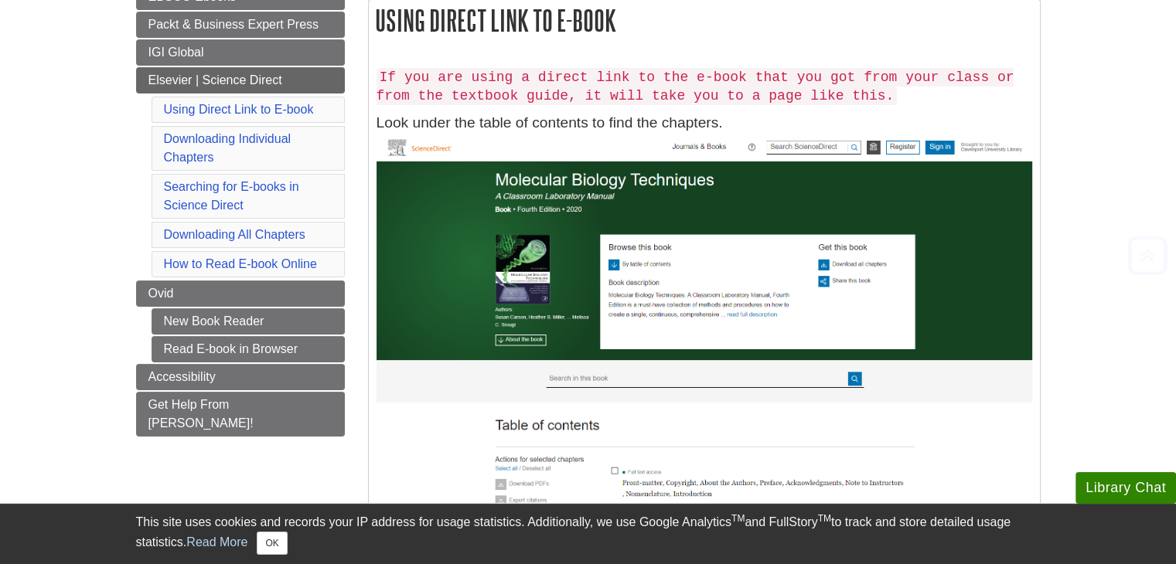
scroll to position [309, 0]
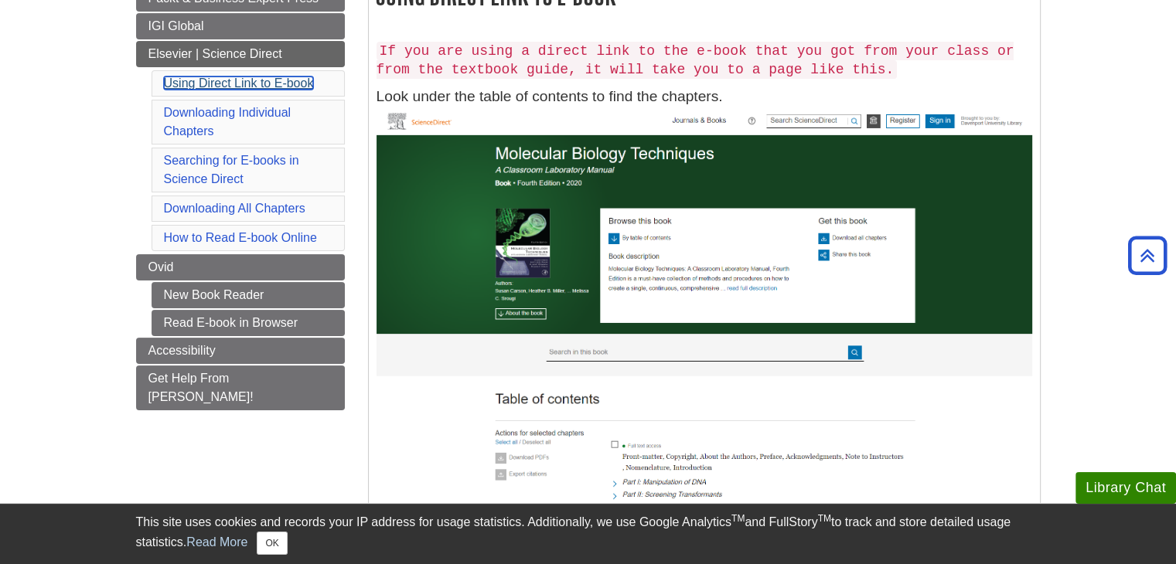
click at [260, 77] on link "Using Direct Link to E-book" at bounding box center [239, 83] width 150 height 13
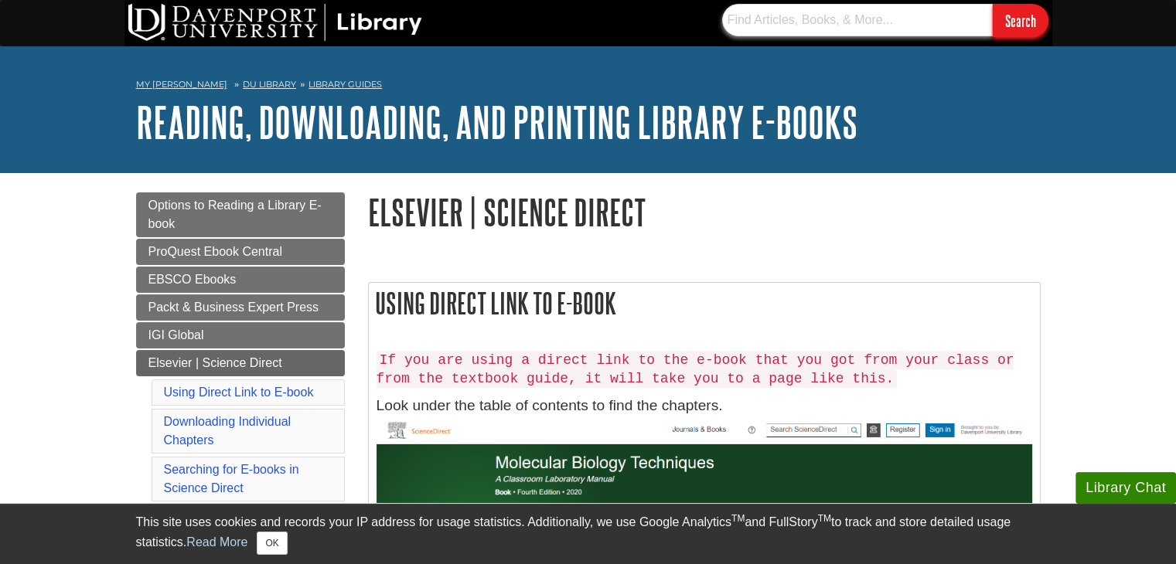
click at [822, 22] on input "text" at bounding box center [857, 20] width 271 height 32
paste input "[URL][DOMAIN_NAME][US_VEHICLE_IDENTIFICATION_NUMBER]"
type input "[URL][DOMAIN_NAME][US_VEHICLE_IDENTIFICATION_NUMBER]"
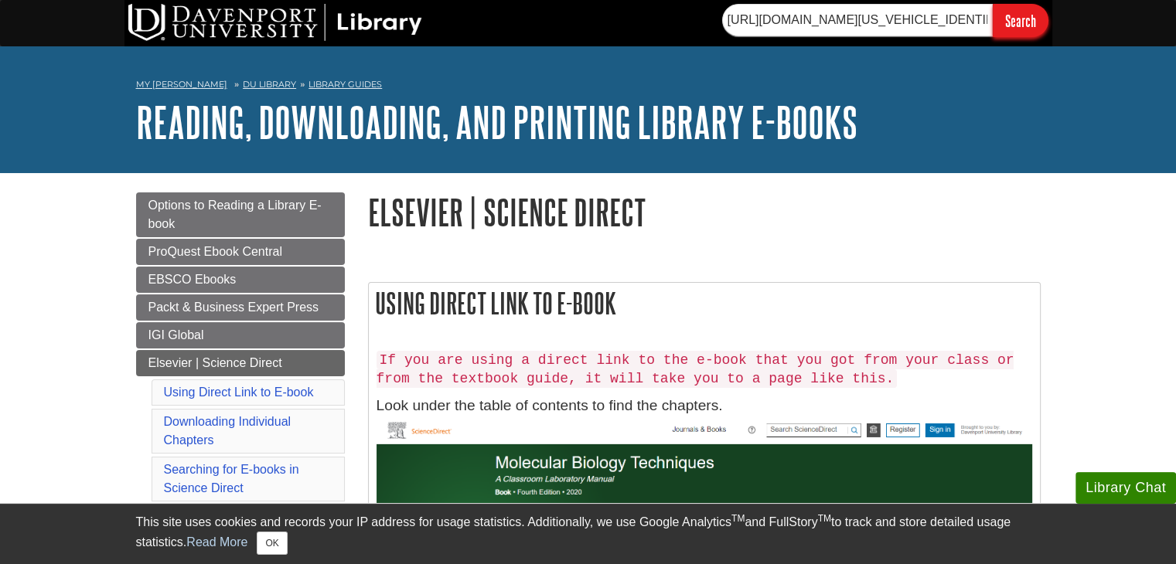
click at [1011, 12] on input "Search" at bounding box center [1021, 20] width 56 height 33
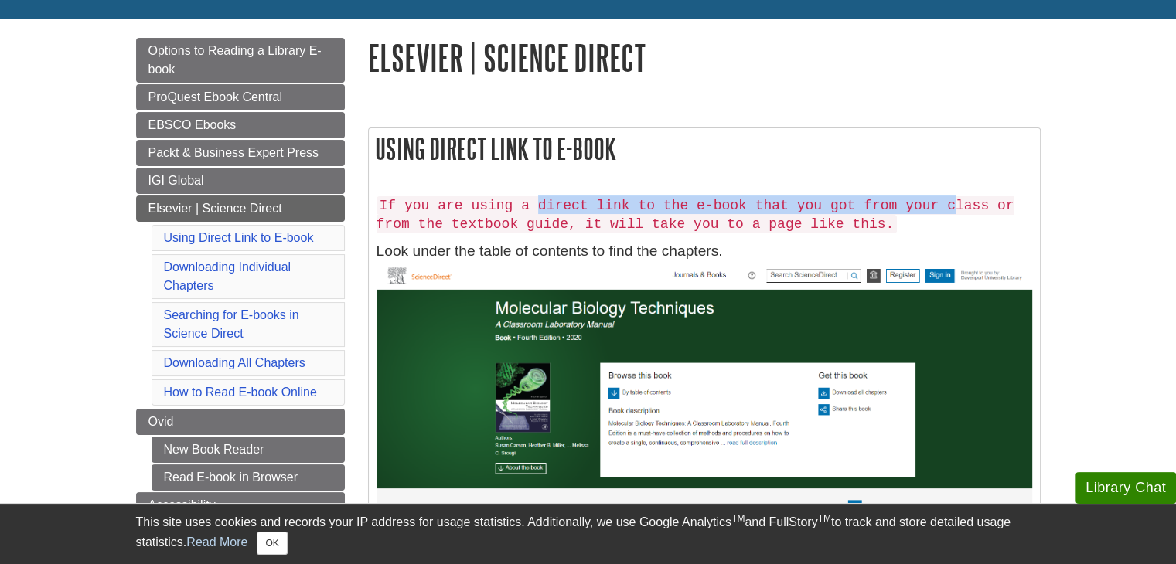
drag, startPoint x: 563, startPoint y: 205, endPoint x: 905, endPoint y: 210, distance: 341.8
click at [905, 210] on code "If you are using a direct link to the e-book that you got from your class or fr…" at bounding box center [696, 214] width 638 height 37
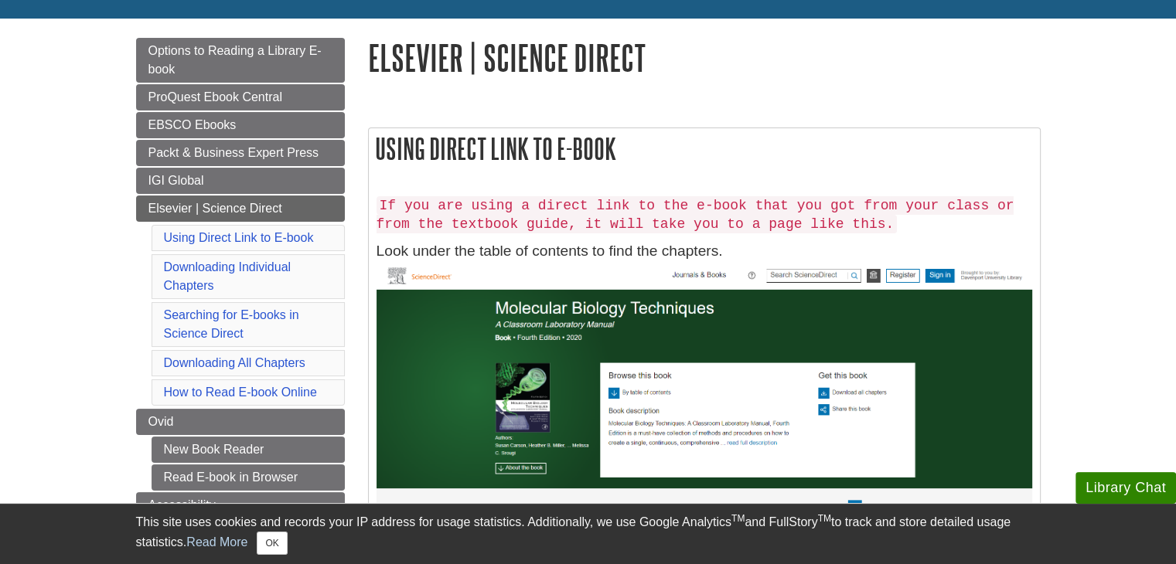
click at [946, 225] on h5 "If you are using a direct link to the e-book that you got from your class or fr…" at bounding box center [705, 214] width 656 height 37
drag, startPoint x: 591, startPoint y: 223, endPoint x: 798, endPoint y: 223, distance: 207.2
click at [773, 227] on code "If you are using a direct link to the e-book that you got from your class or fr…" at bounding box center [696, 214] width 638 height 37
click at [800, 223] on h5 "If you are using a direct link to the e-book that you got from your class or fr…" at bounding box center [705, 214] width 656 height 37
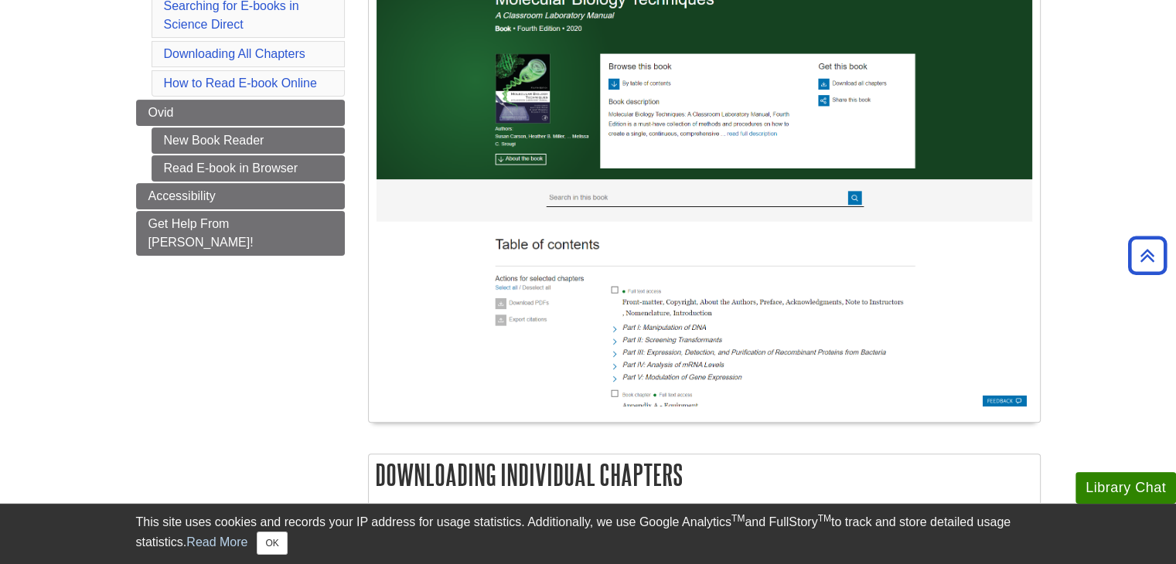
scroll to position [773, 0]
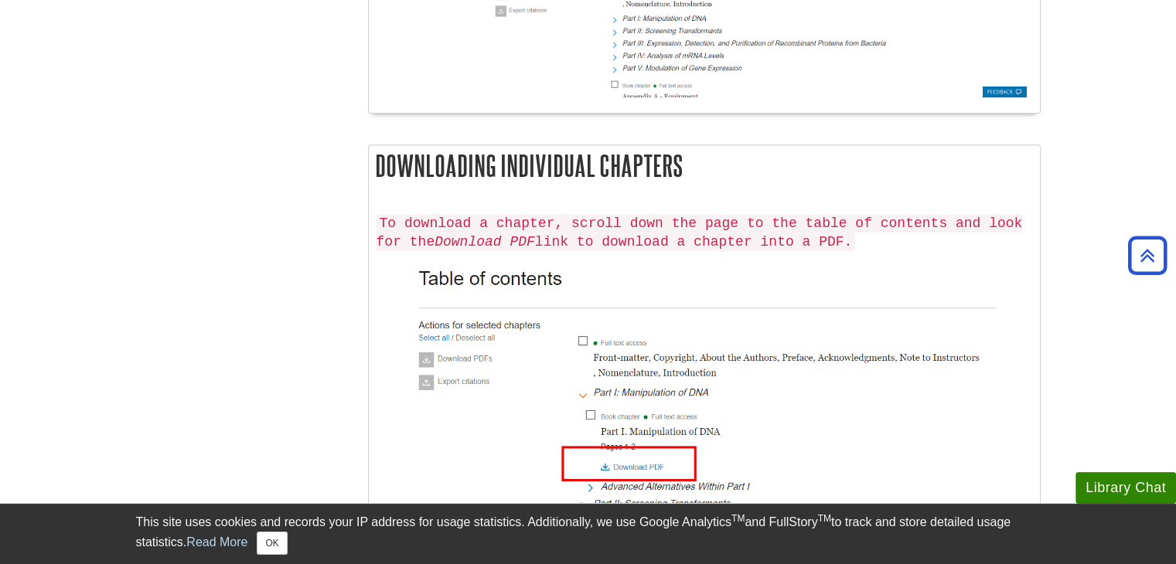
drag, startPoint x: 514, startPoint y: 159, endPoint x: 687, endPoint y: 159, distance: 172.4
click at [687, 159] on h2 "Downloading Individual Chapters" at bounding box center [704, 165] width 671 height 41
click at [736, 159] on h2 "Downloading Individual Chapters" at bounding box center [704, 165] width 671 height 41
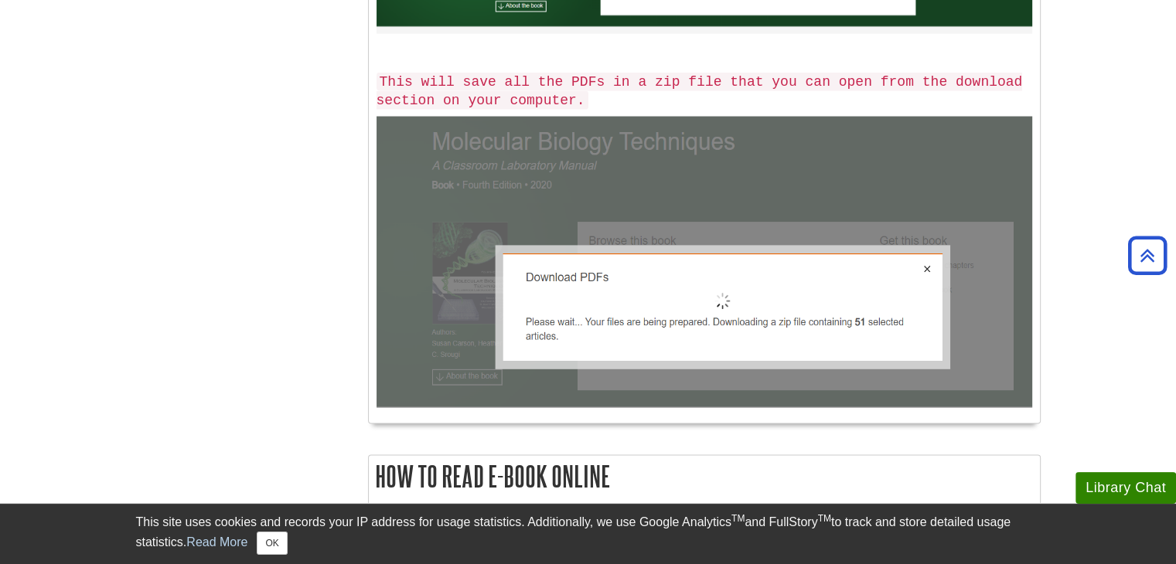
scroll to position [3093, 0]
